Goal: Browse casually

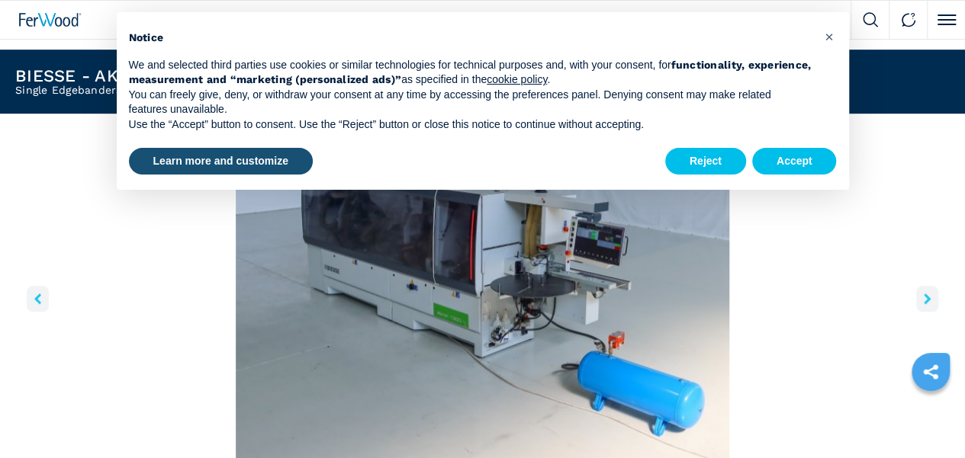
scroll to position [458, 0]
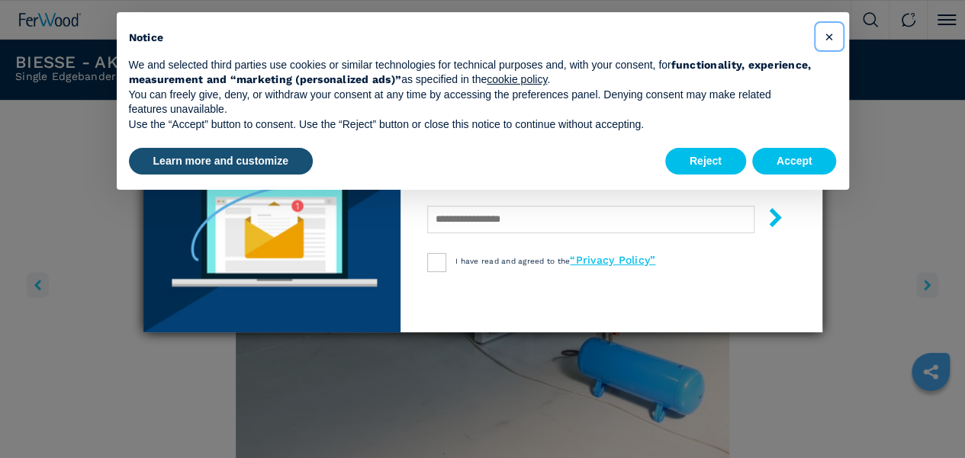
click at [831, 37] on span "×" at bounding box center [828, 36] width 9 height 18
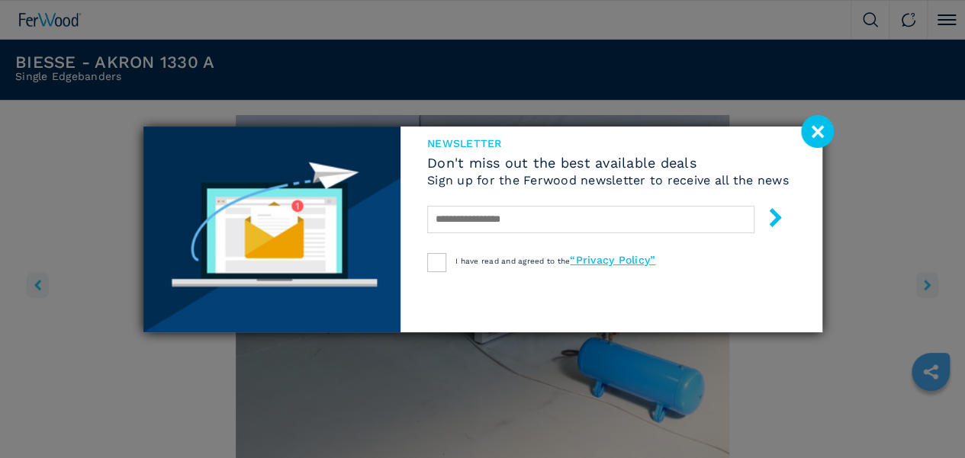
click at [816, 124] on image at bounding box center [817, 131] width 33 height 33
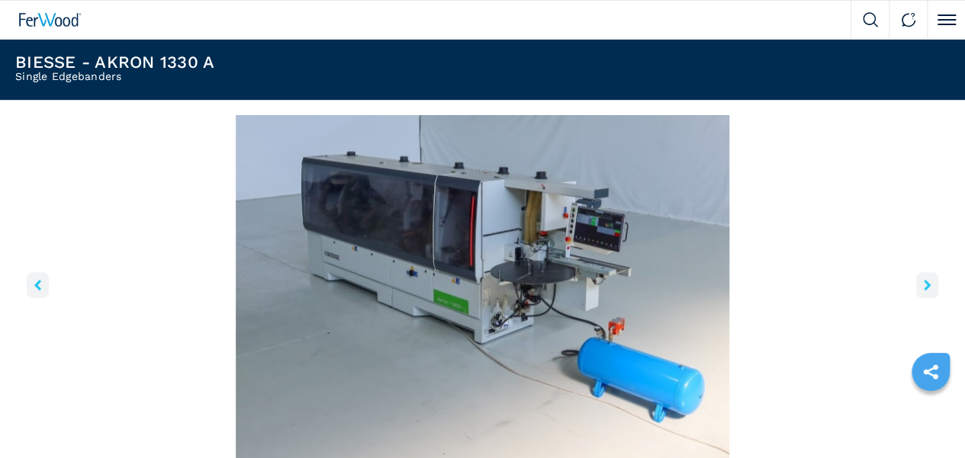
click at [924, 291] on icon "right-button" at bounding box center [927, 285] width 7 height 11
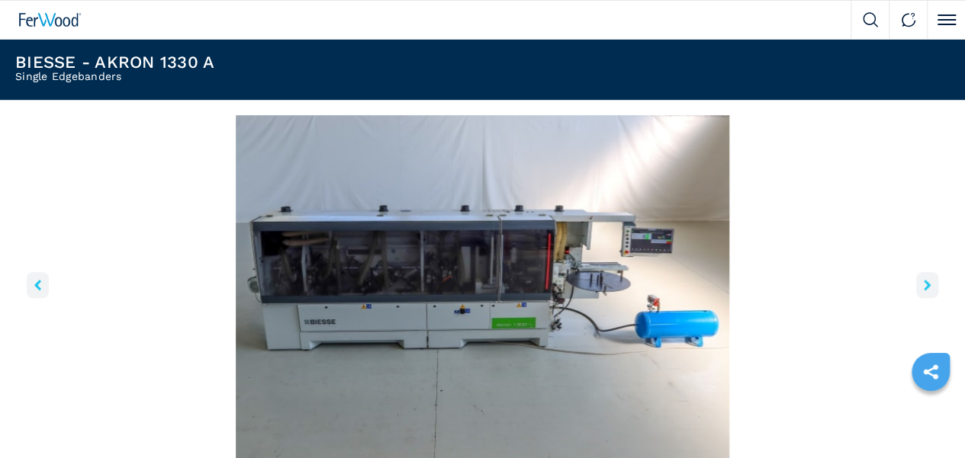
click at [924, 291] on icon "right-button" at bounding box center [927, 285] width 7 height 11
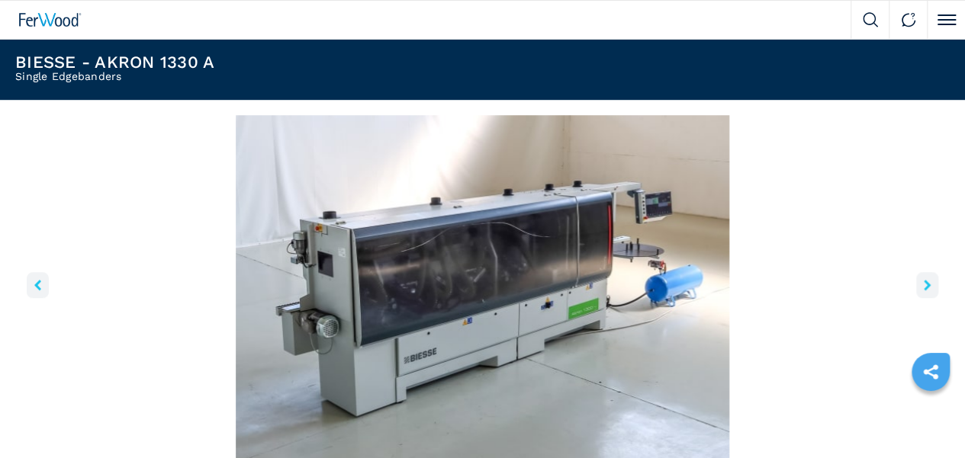
click at [924, 291] on icon "right-button" at bounding box center [927, 285] width 7 height 11
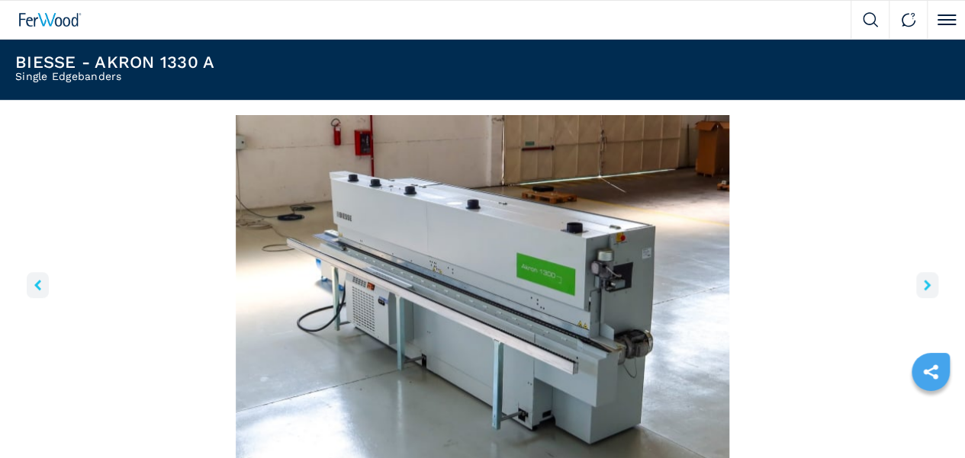
click at [924, 291] on icon "right-button" at bounding box center [927, 285] width 7 height 11
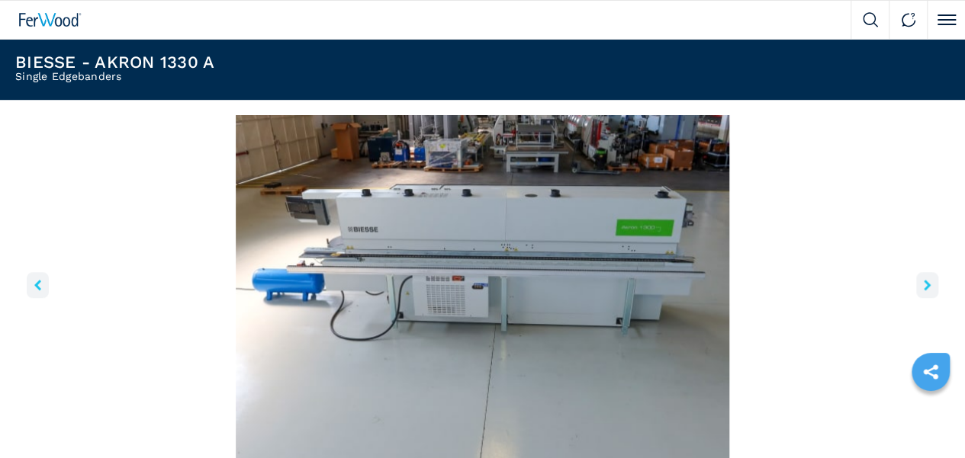
click at [924, 291] on icon "right-button" at bounding box center [927, 285] width 7 height 11
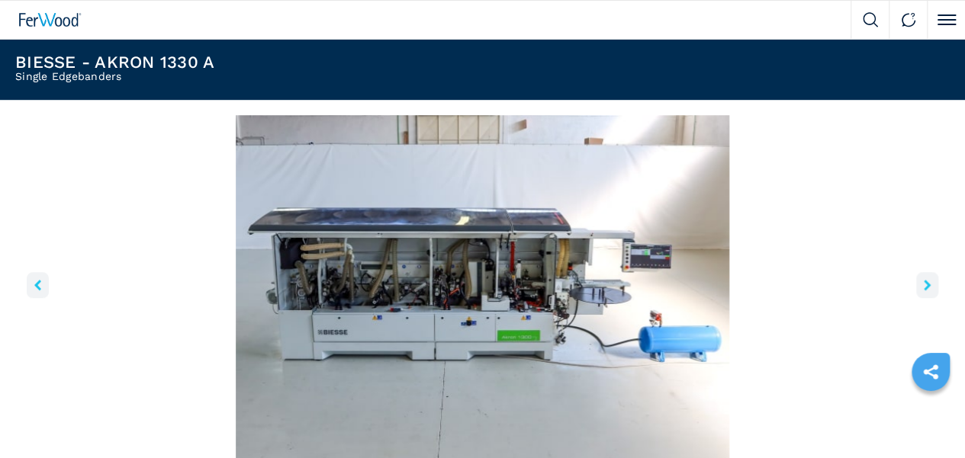
click at [924, 291] on icon "right-button" at bounding box center [927, 285] width 7 height 11
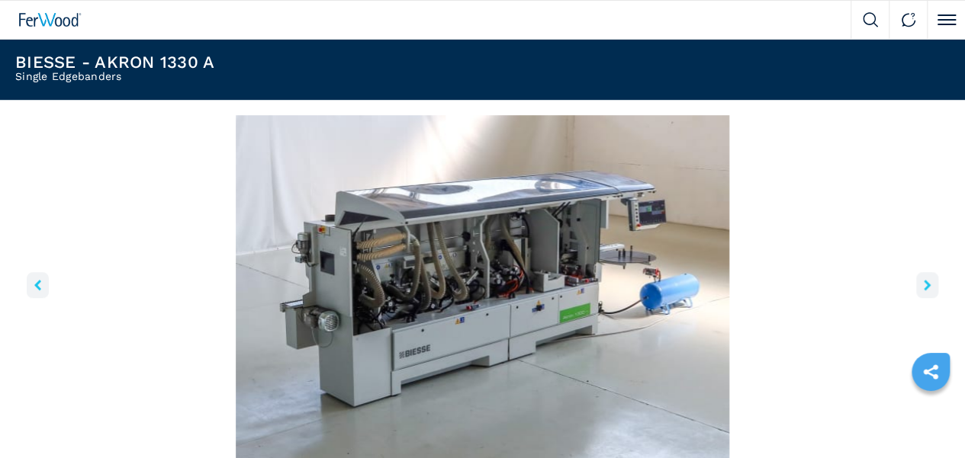
click at [924, 291] on icon "right-button" at bounding box center [927, 285] width 7 height 11
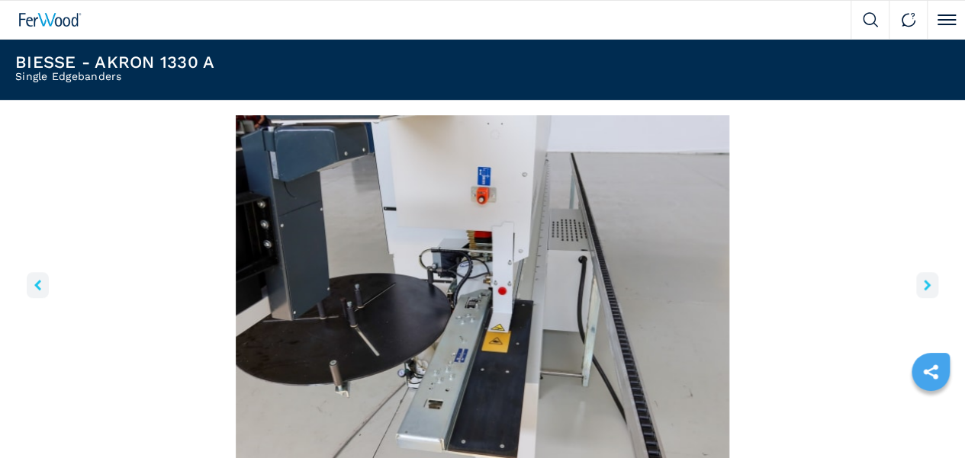
click at [924, 291] on icon "right-button" at bounding box center [927, 285] width 7 height 11
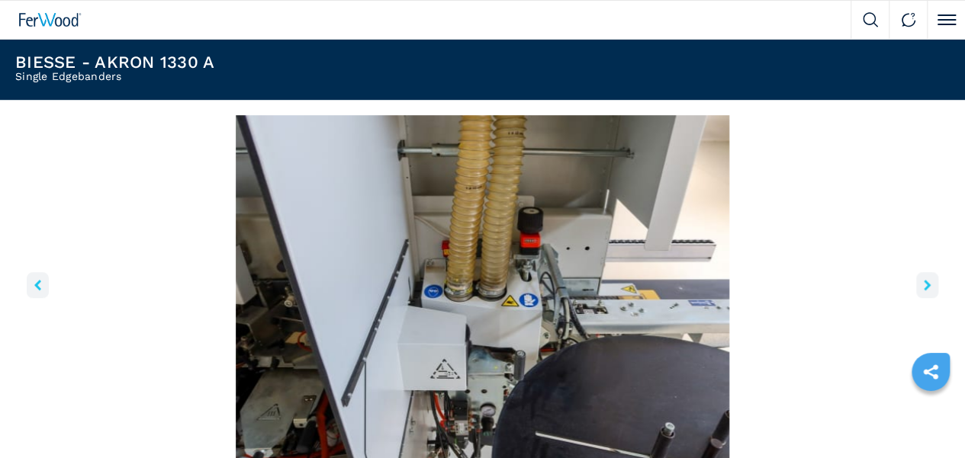
click at [924, 291] on icon "right-button" at bounding box center [927, 285] width 7 height 11
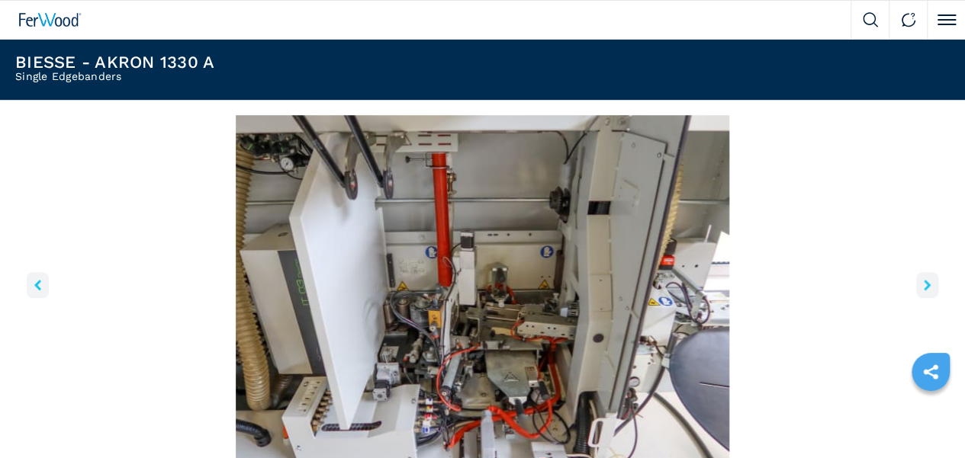
click at [924, 291] on icon "right-button" at bounding box center [927, 285] width 7 height 11
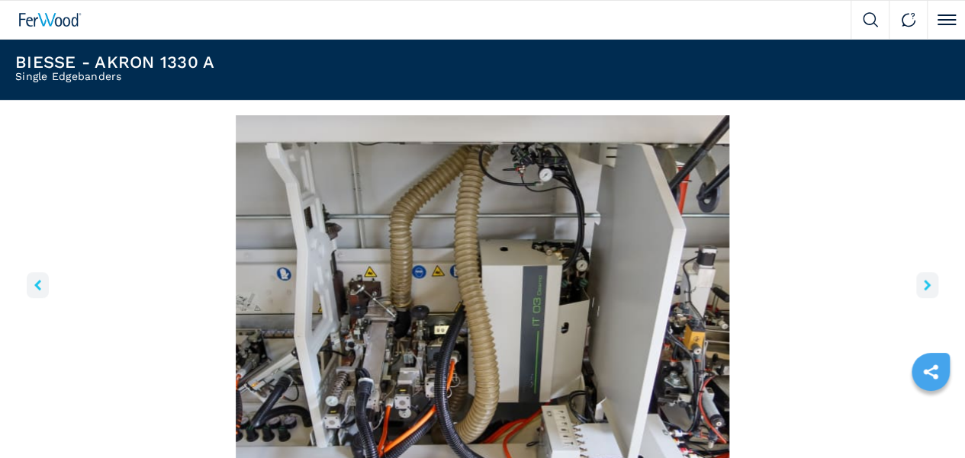
click at [924, 291] on icon "right-button" at bounding box center [927, 285] width 7 height 11
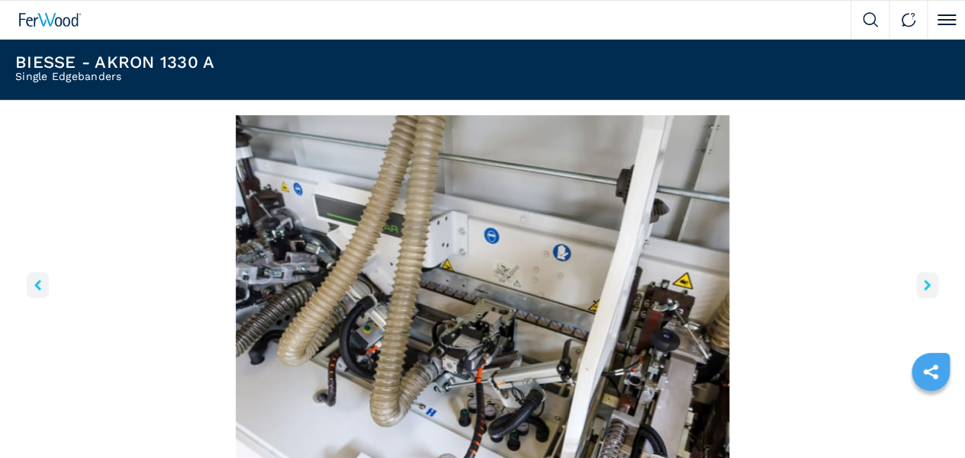
click at [924, 291] on icon "right-button" at bounding box center [927, 285] width 7 height 11
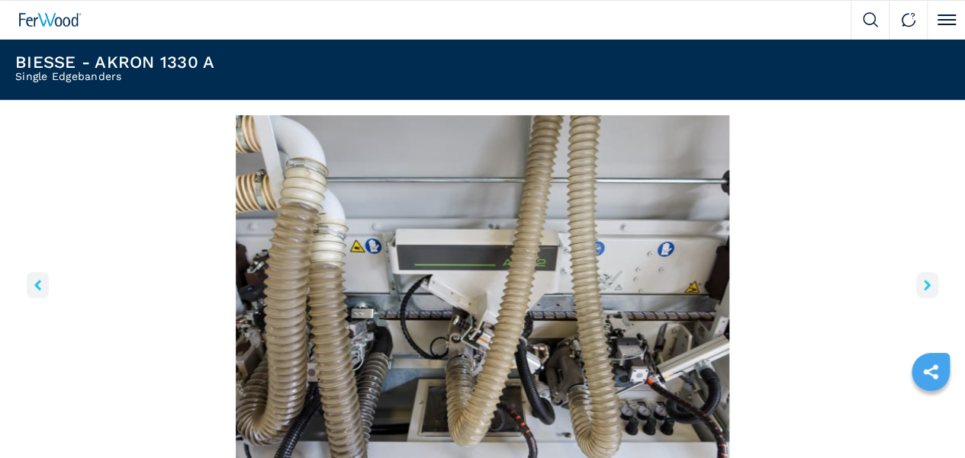
click at [924, 291] on icon "right-button" at bounding box center [927, 285] width 7 height 11
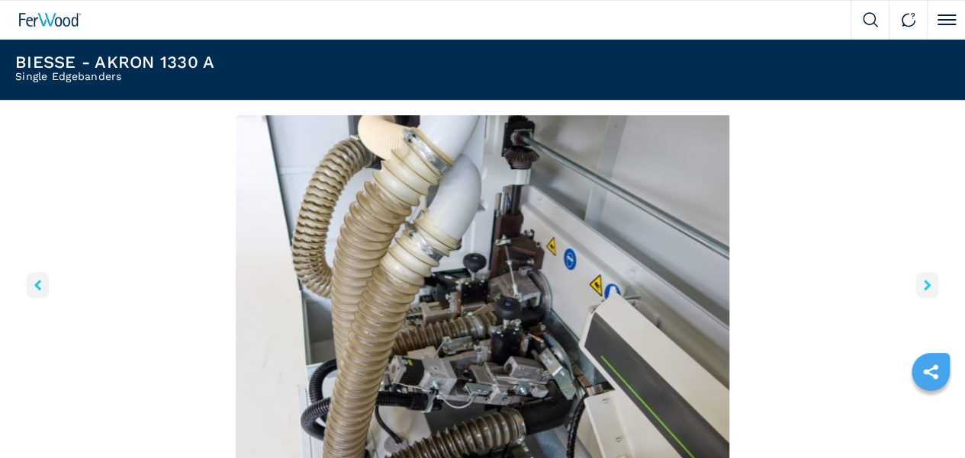
click at [924, 291] on icon "right-button" at bounding box center [927, 285] width 7 height 11
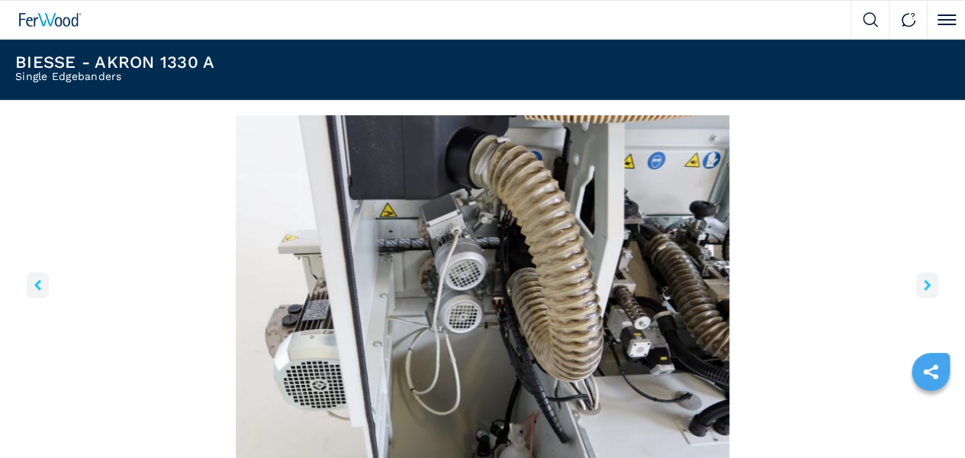
click at [924, 291] on icon "right-button" at bounding box center [927, 285] width 7 height 11
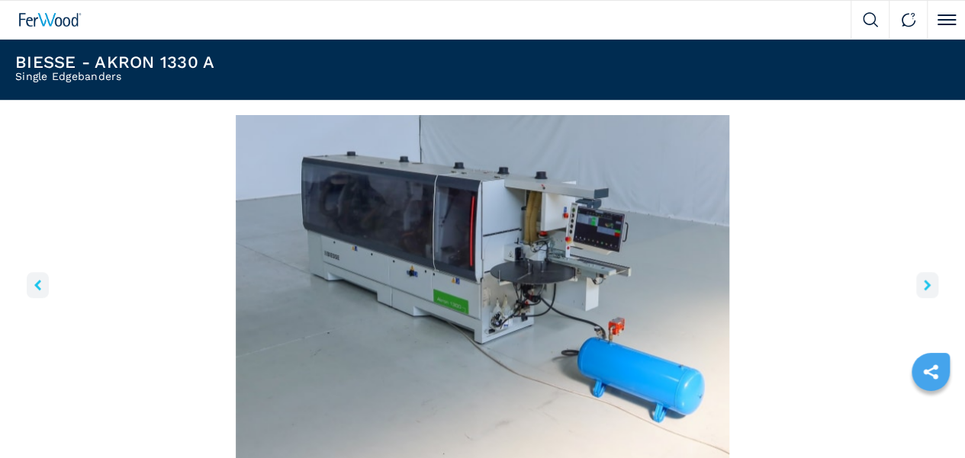
click at [924, 291] on icon "right-button" at bounding box center [927, 285] width 7 height 11
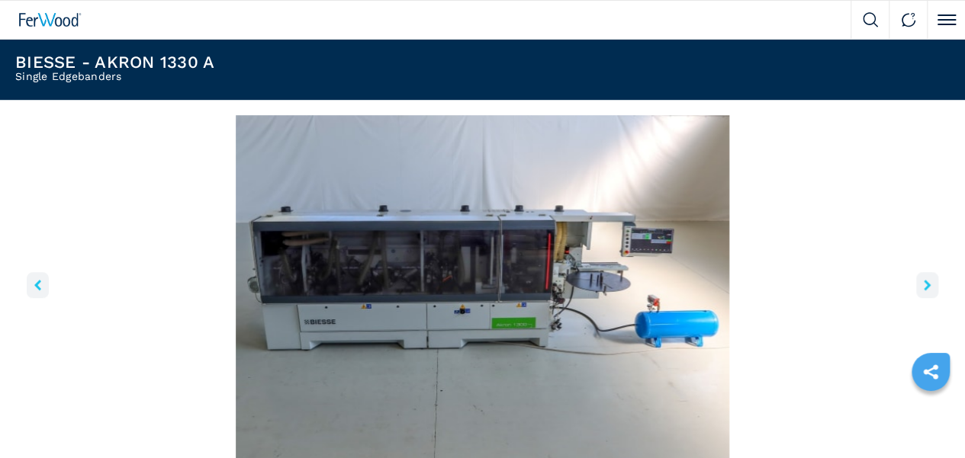
click at [924, 291] on icon "right-button" at bounding box center [927, 285] width 7 height 11
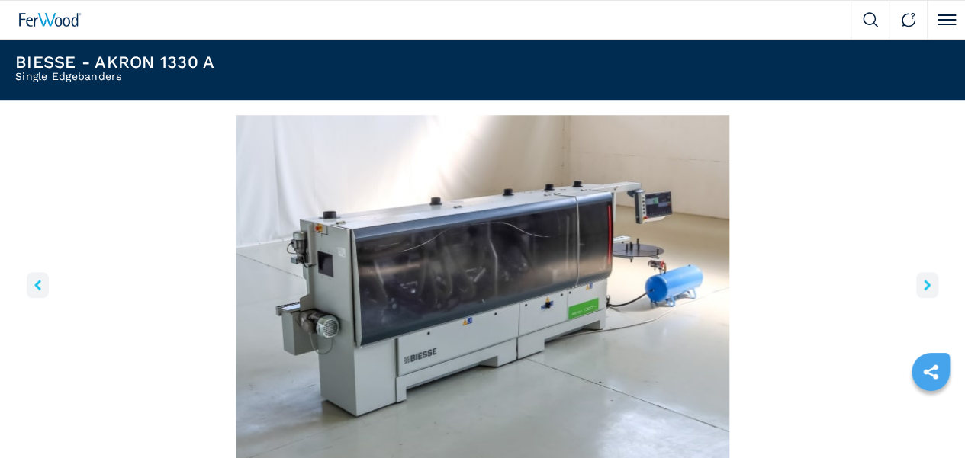
click at [924, 291] on icon "right-button" at bounding box center [927, 285] width 7 height 11
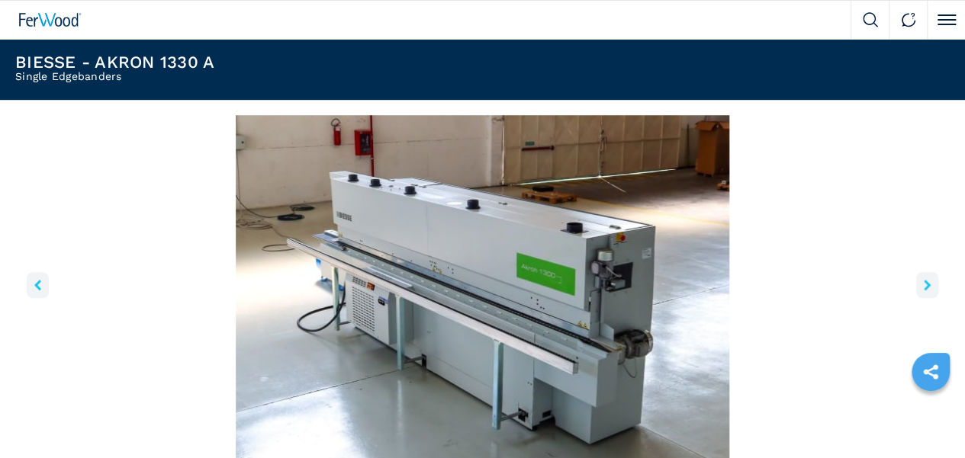
click at [924, 291] on icon "right-button" at bounding box center [927, 285] width 7 height 11
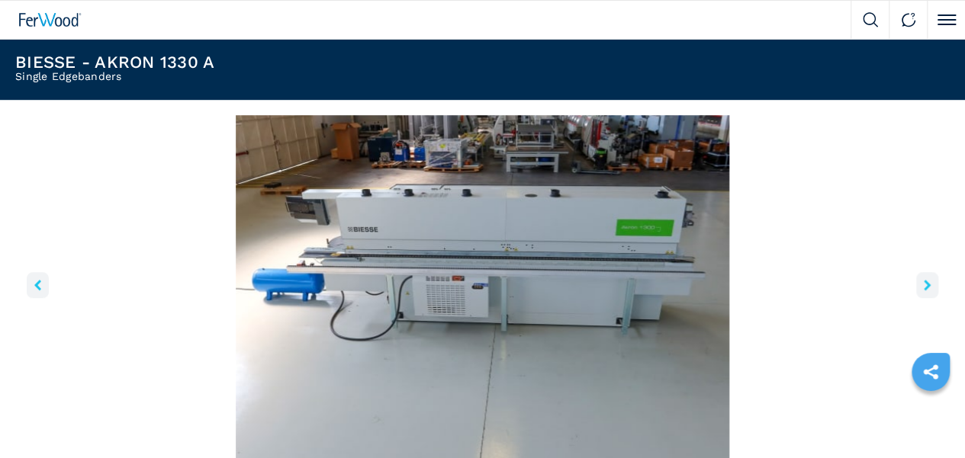
click at [924, 291] on icon "right-button" at bounding box center [927, 285] width 7 height 11
